Goal: Information Seeking & Learning: Find specific fact

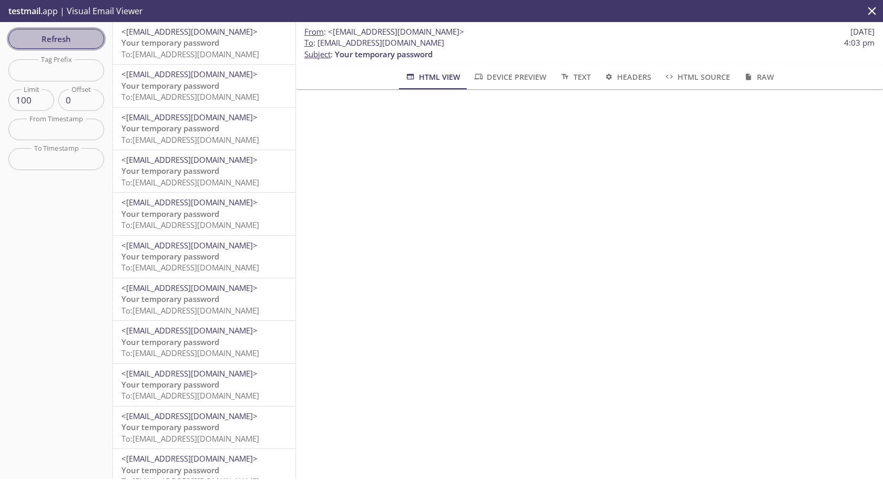
click at [81, 34] on span "Refresh" at bounding box center [56, 39] width 79 height 14
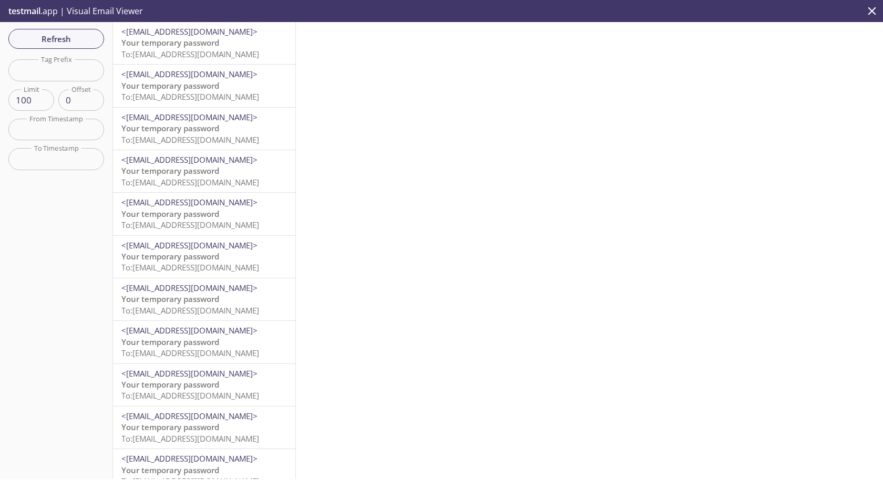
click at [205, 91] on p "Your temporary password To: esgjavaqa.super-admin+walker853@inbox.testmail.app" at bounding box center [204, 91] width 166 height 23
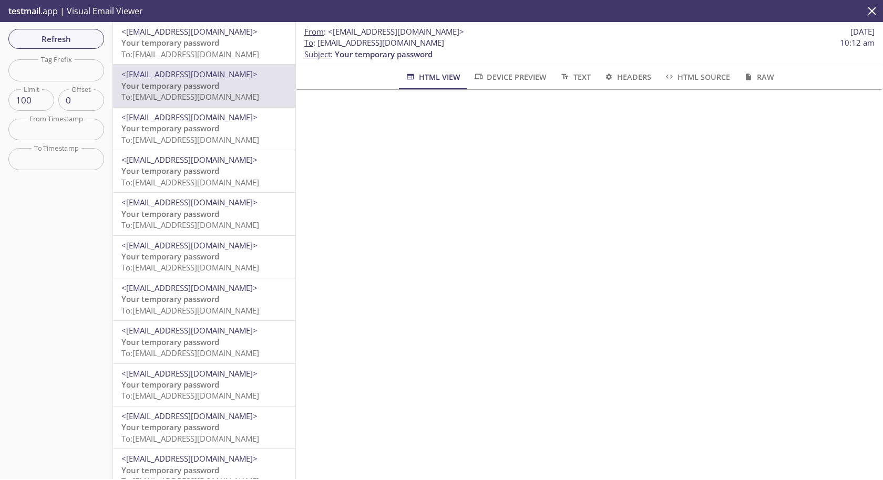
click at [211, 51] on span "To: esgjavaqa.super-admin+walker853@inbox.testmail.app" at bounding box center [190, 54] width 138 height 11
